Goal: Transaction & Acquisition: Purchase product/service

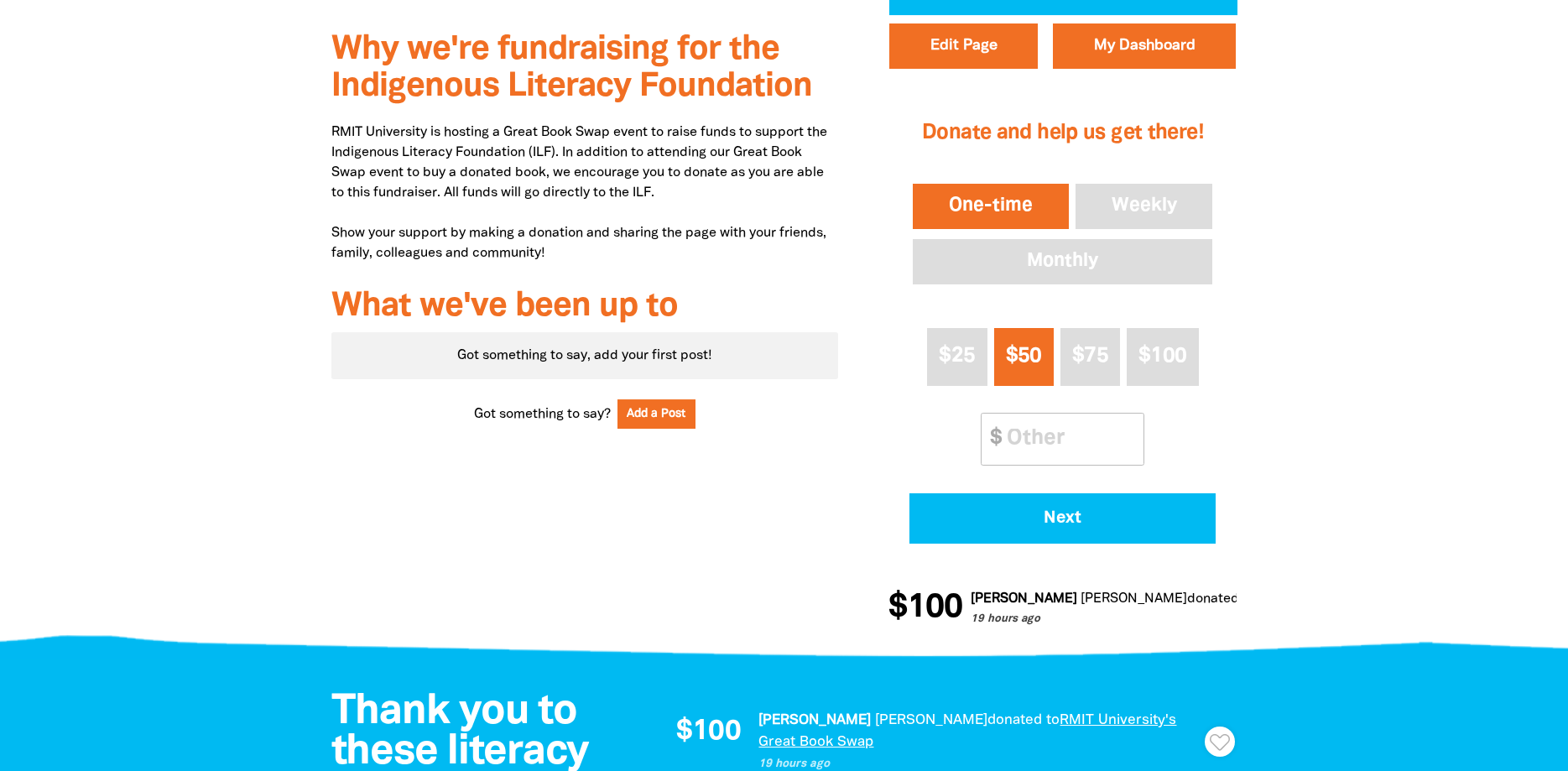
scroll to position [600, 0]
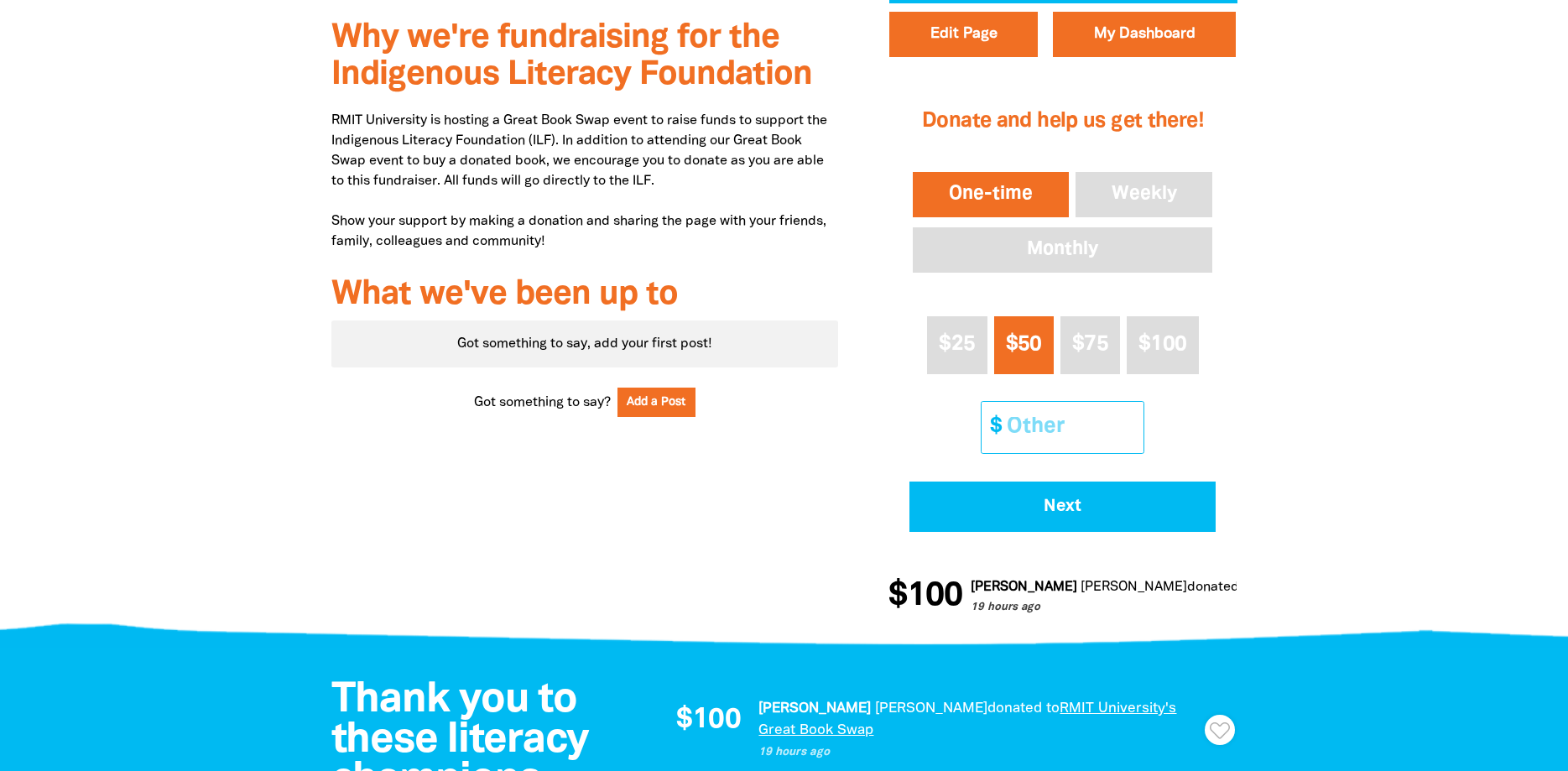
click at [1070, 424] on input "Other Amount" at bounding box center [1069, 427] width 149 height 52
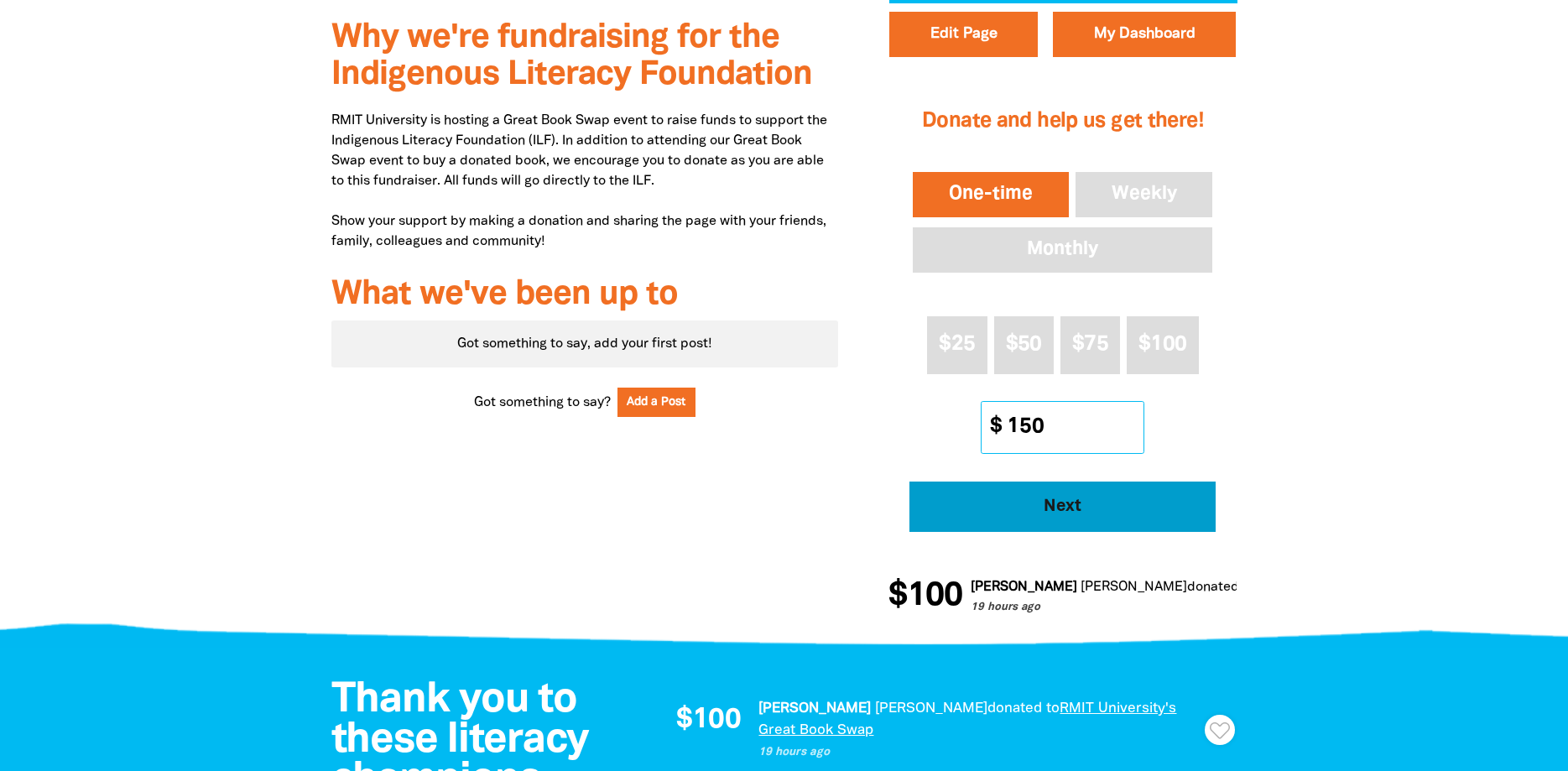
type input "150"
click at [1094, 513] on span "Next" at bounding box center [1063, 507] width 260 height 17
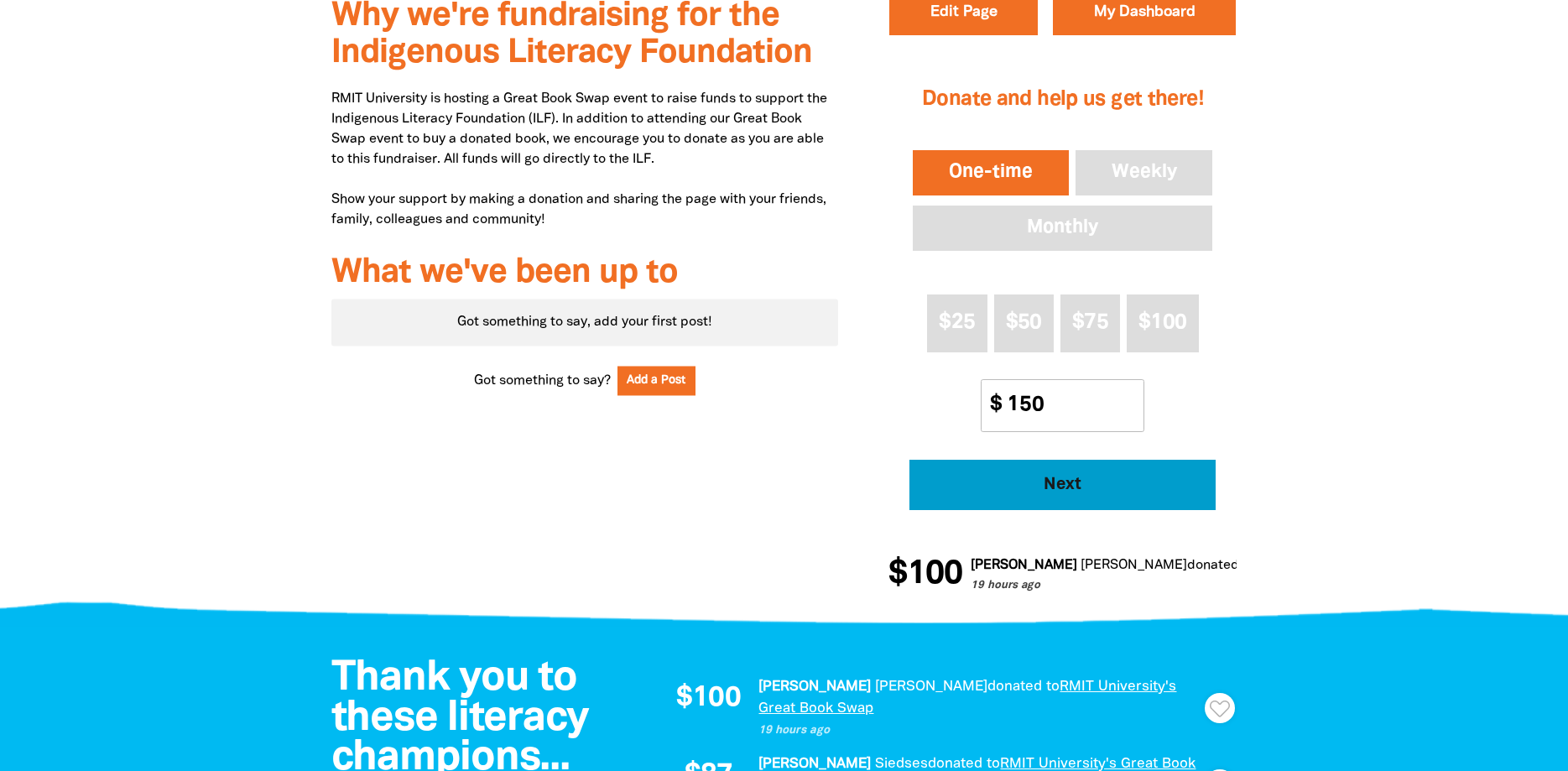
select select "AU"
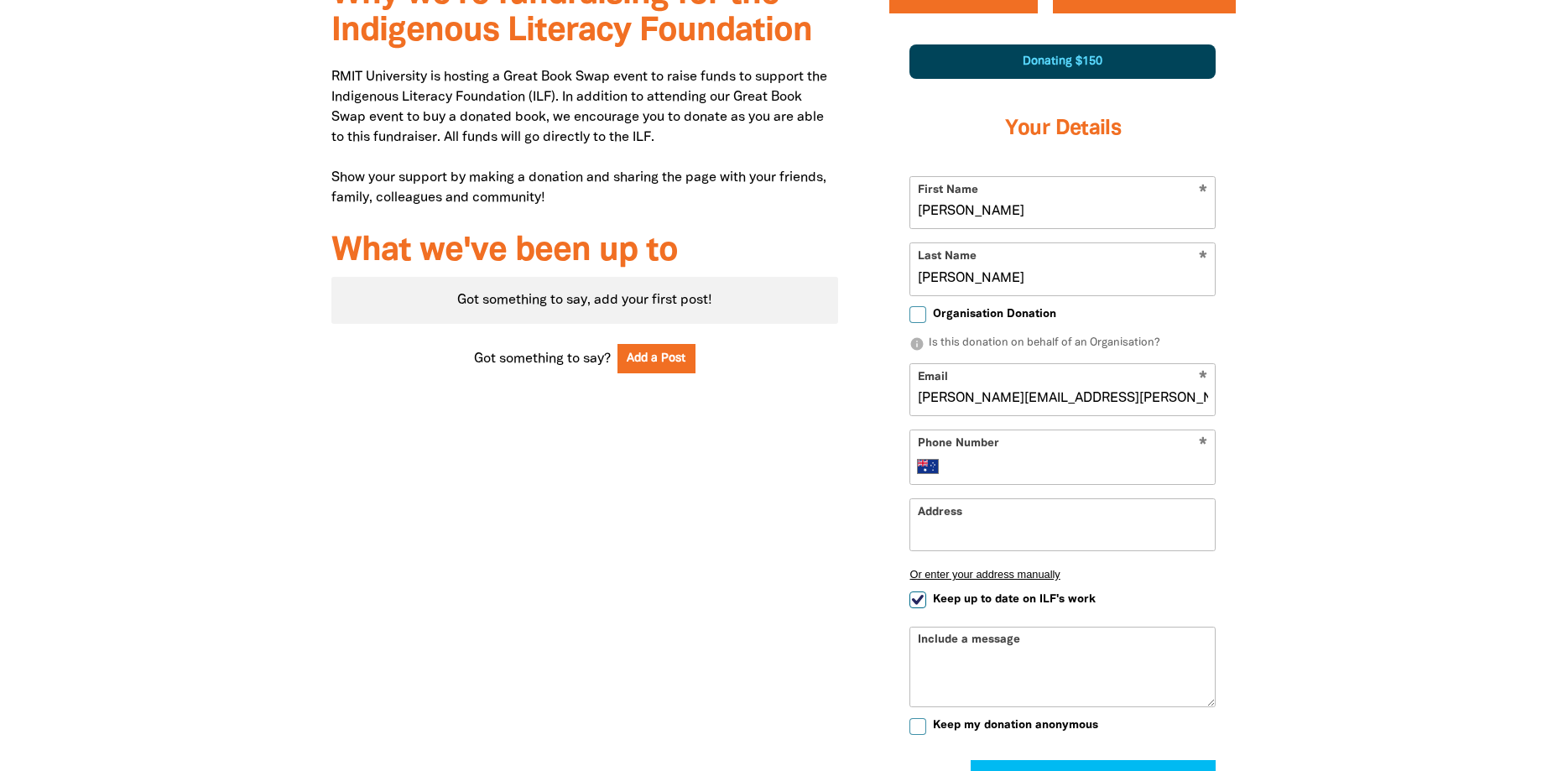
scroll to position [644, 0]
click at [1015, 479] on div "* Phone Number International [GEOGRAPHIC_DATA] [GEOGRAPHIC_DATA] [GEOGRAPHIC_DA…" at bounding box center [1062, 456] width 306 height 55
click at [1017, 467] on input "Phone Number" at bounding box center [1080, 465] width 257 height 20
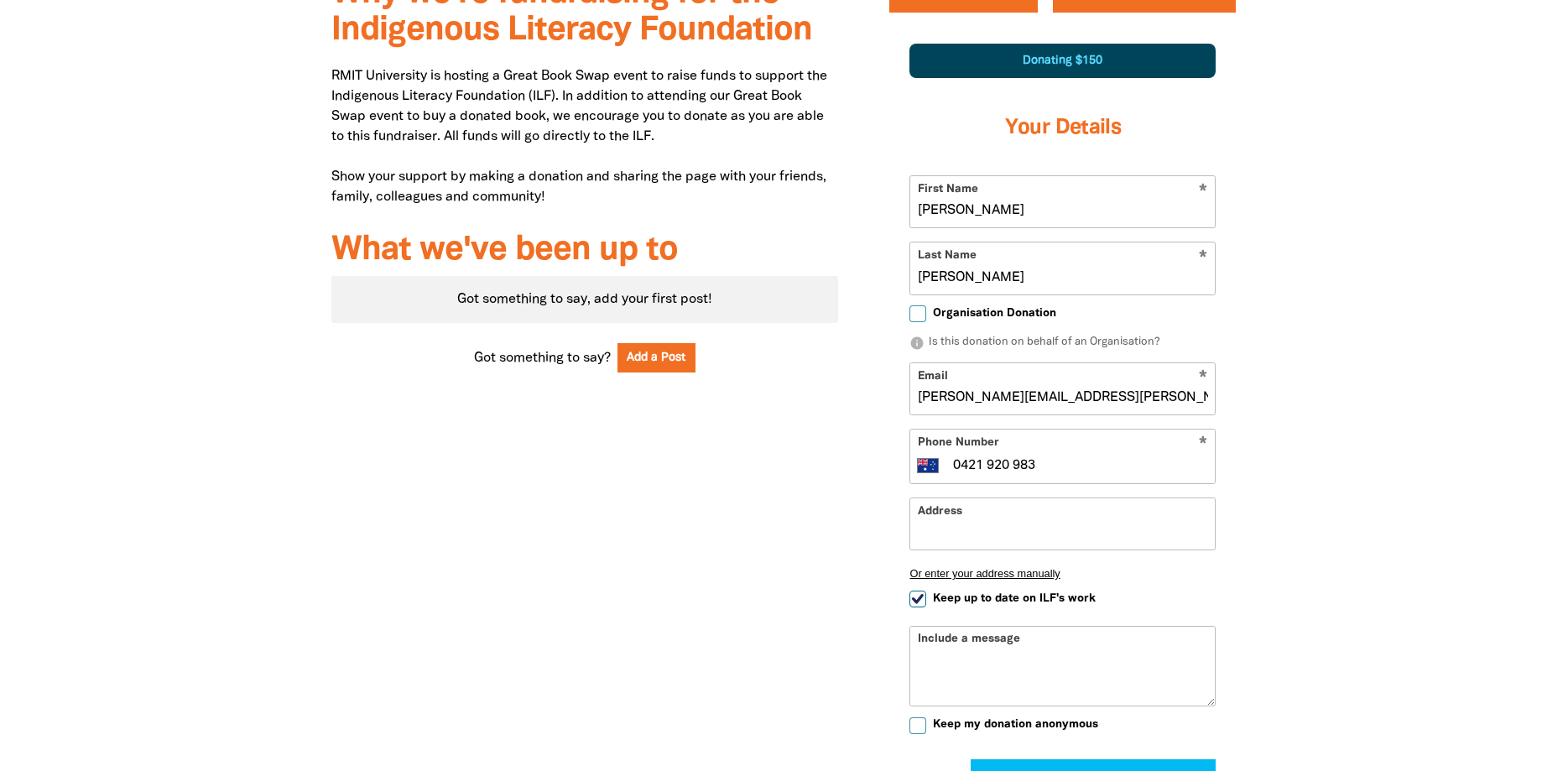
type input "0421 920 983"
click at [993, 549] on input "Address" at bounding box center [1062, 524] width 304 height 52
click at [1275, 491] on div "Why we're fundraising for the Indigenous Literacy Foundation RMIT University is…" at bounding box center [784, 438] width 1007 height 959
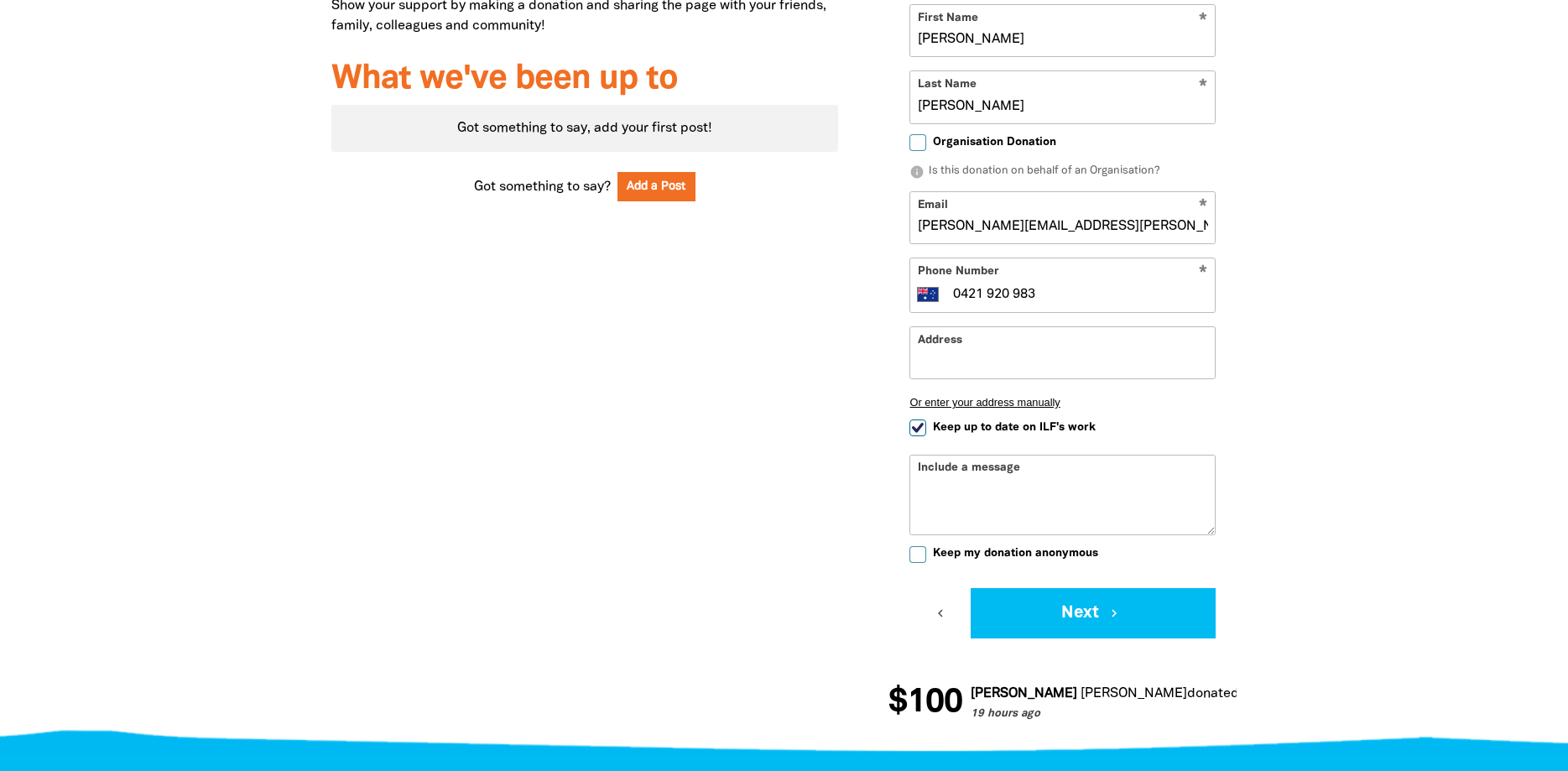
click at [925, 425] on input "Keep up to date on ILF's work" at bounding box center [918, 428] width 17 height 17
checkbox input "false"
click at [1084, 606] on button "Next chevron_right" at bounding box center [1093, 614] width 245 height 51
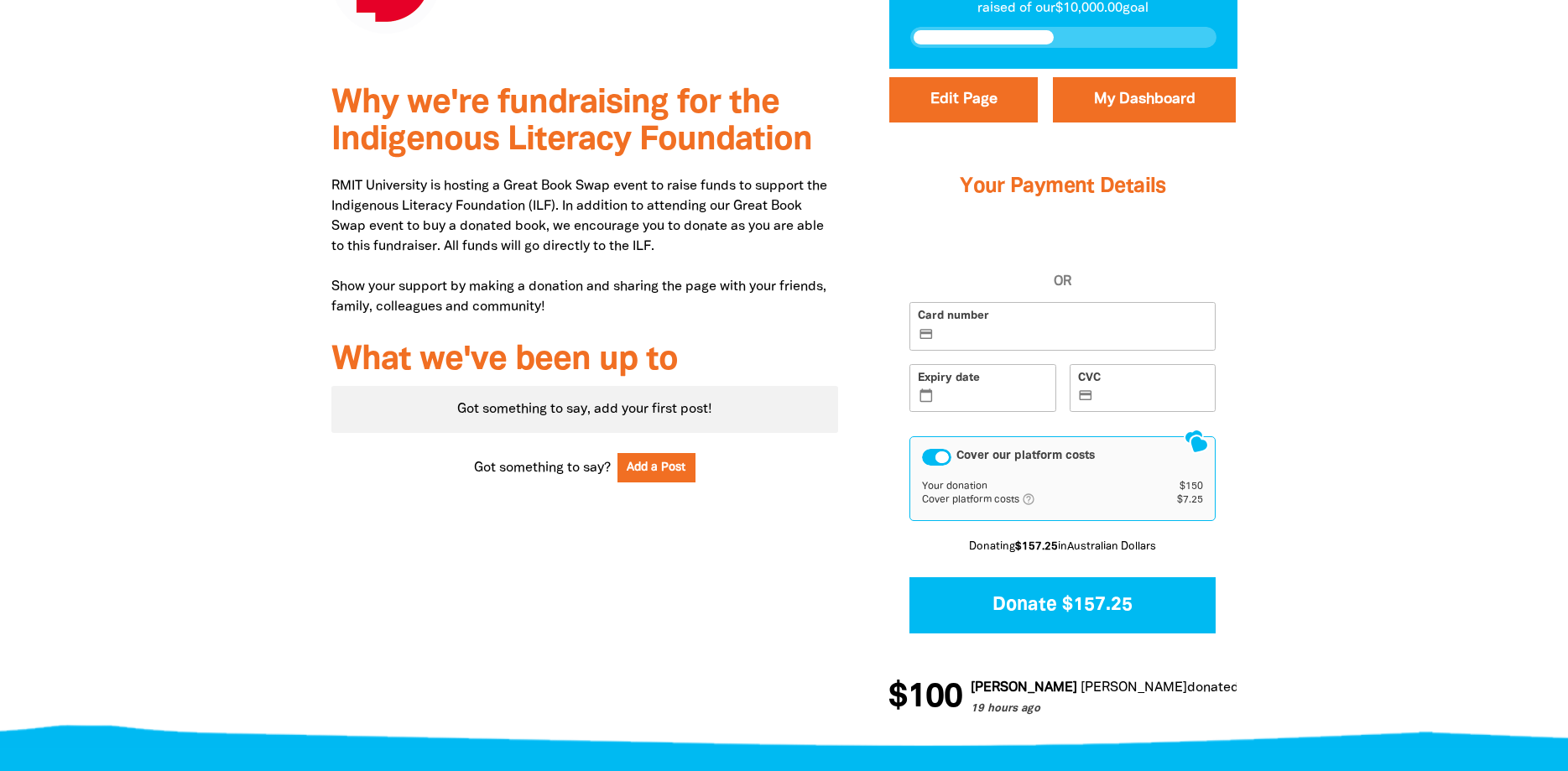
scroll to position [533, 0]
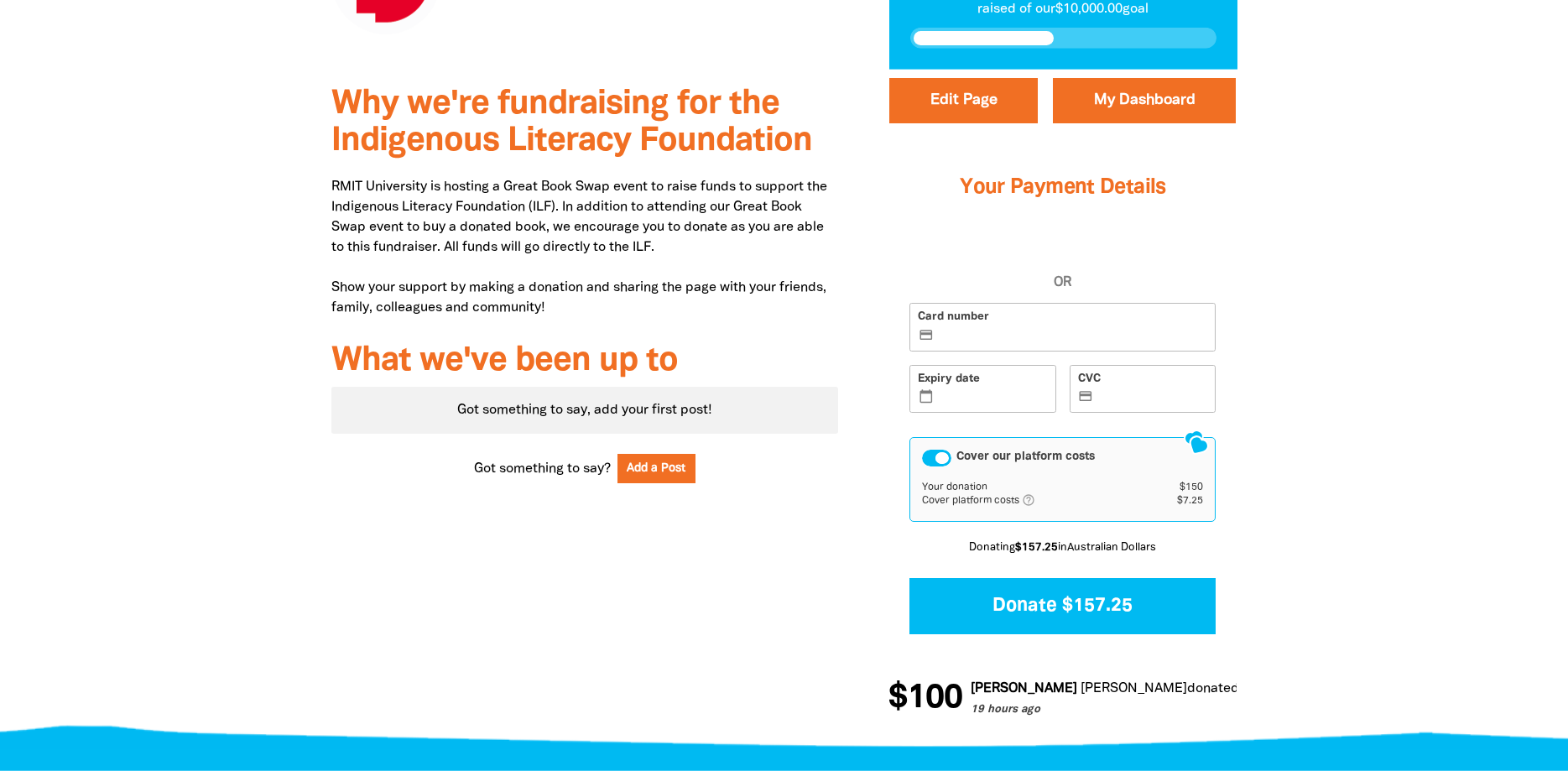
click at [1066, 342] on label "Card number credit_card" at bounding box center [1062, 327] width 306 height 49
click at [1066, 329] on input "Card number credit_card" at bounding box center [1072, 328] width 270 height 1
click at [1013, 388] on label "Expiry date calendar_today" at bounding box center [983, 390] width 147 height 49
click at [1013, 390] on input "Expiry date calendar_today" at bounding box center [992, 390] width 111 height 1
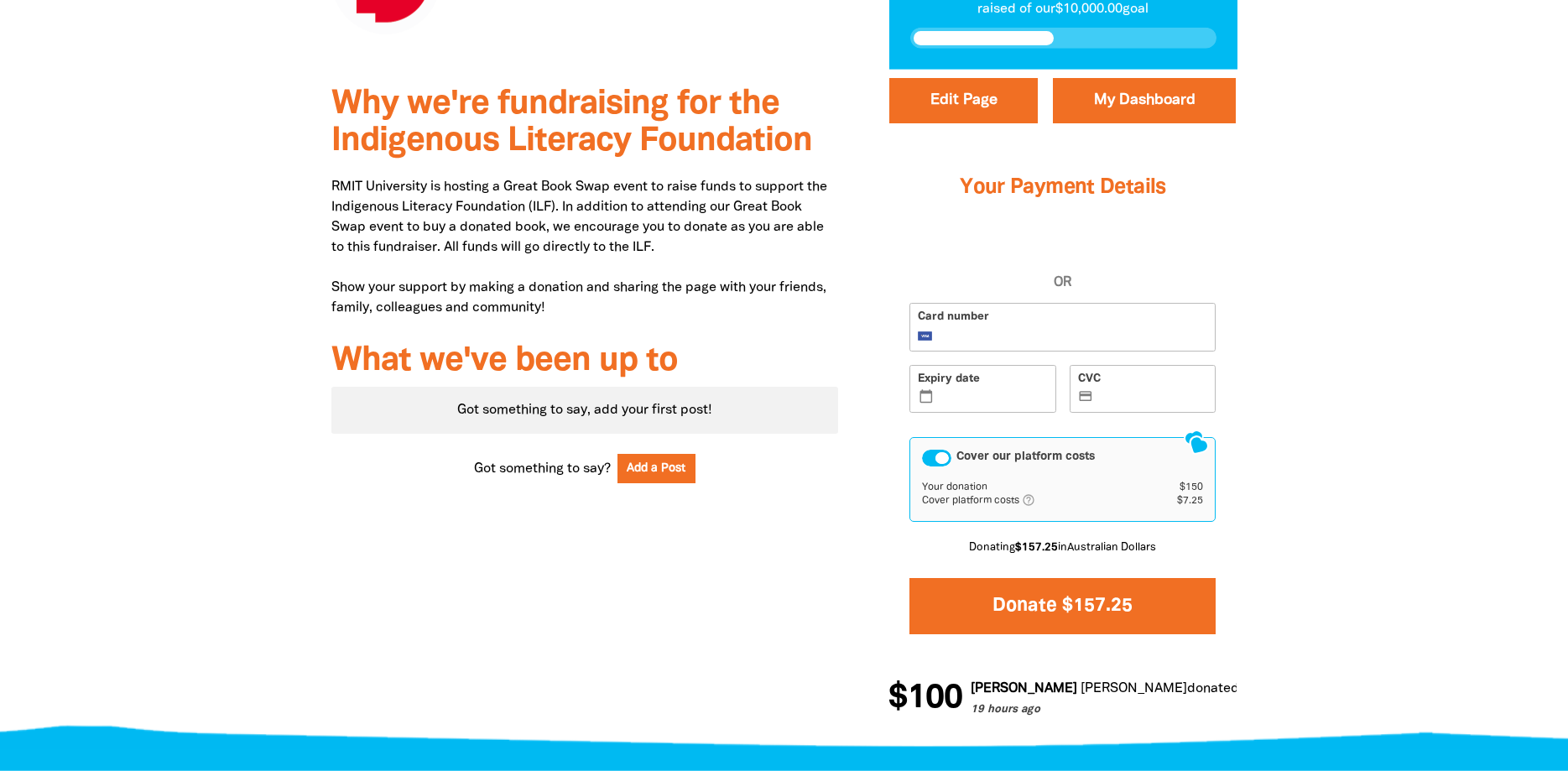
click at [1143, 609] on button "Donate $157.25" at bounding box center [1062, 606] width 306 height 56
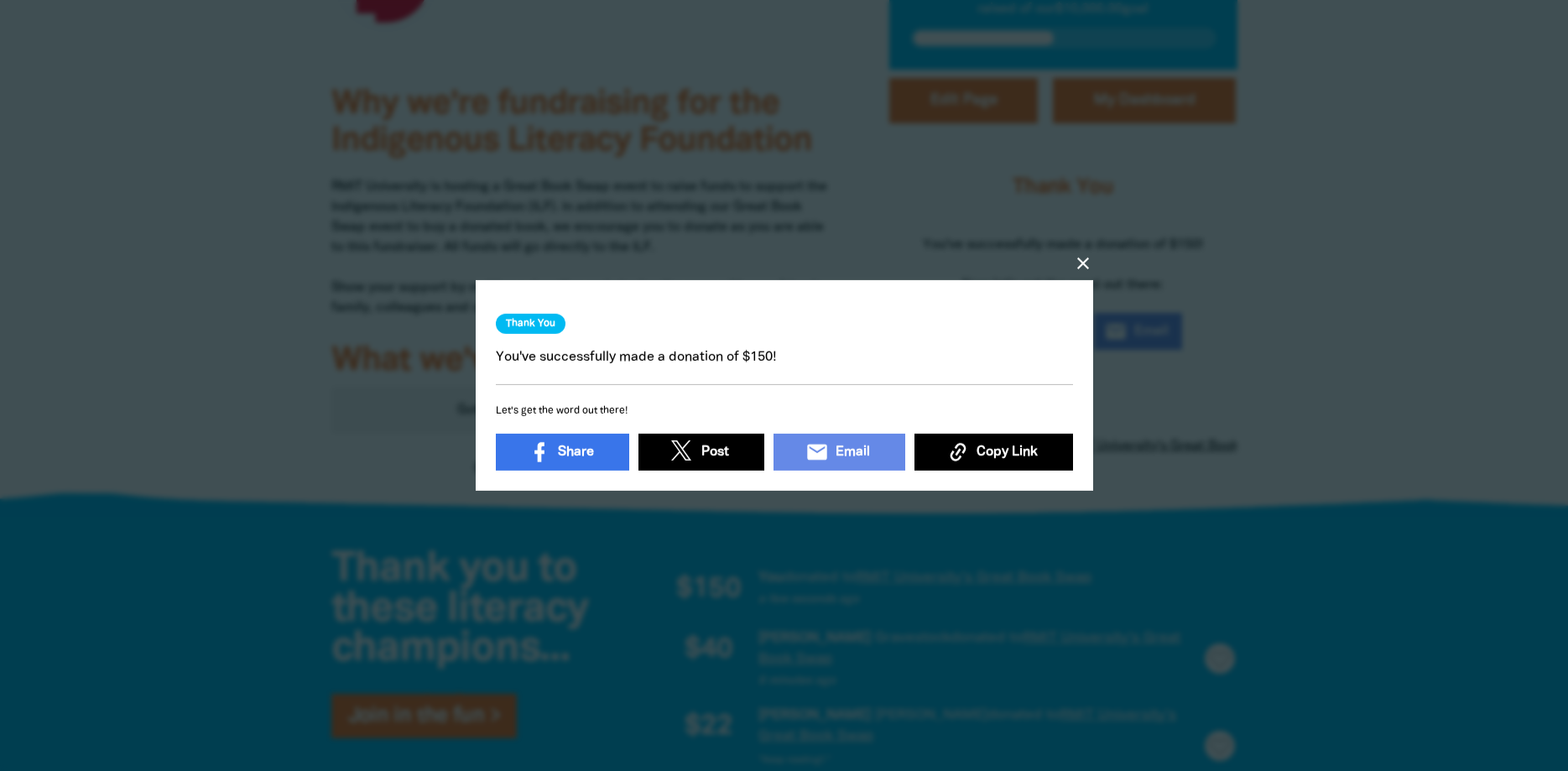
click at [1074, 259] on icon "close" at bounding box center [1083, 262] width 20 height 20
